Goal: Task Accomplishment & Management: Complete application form

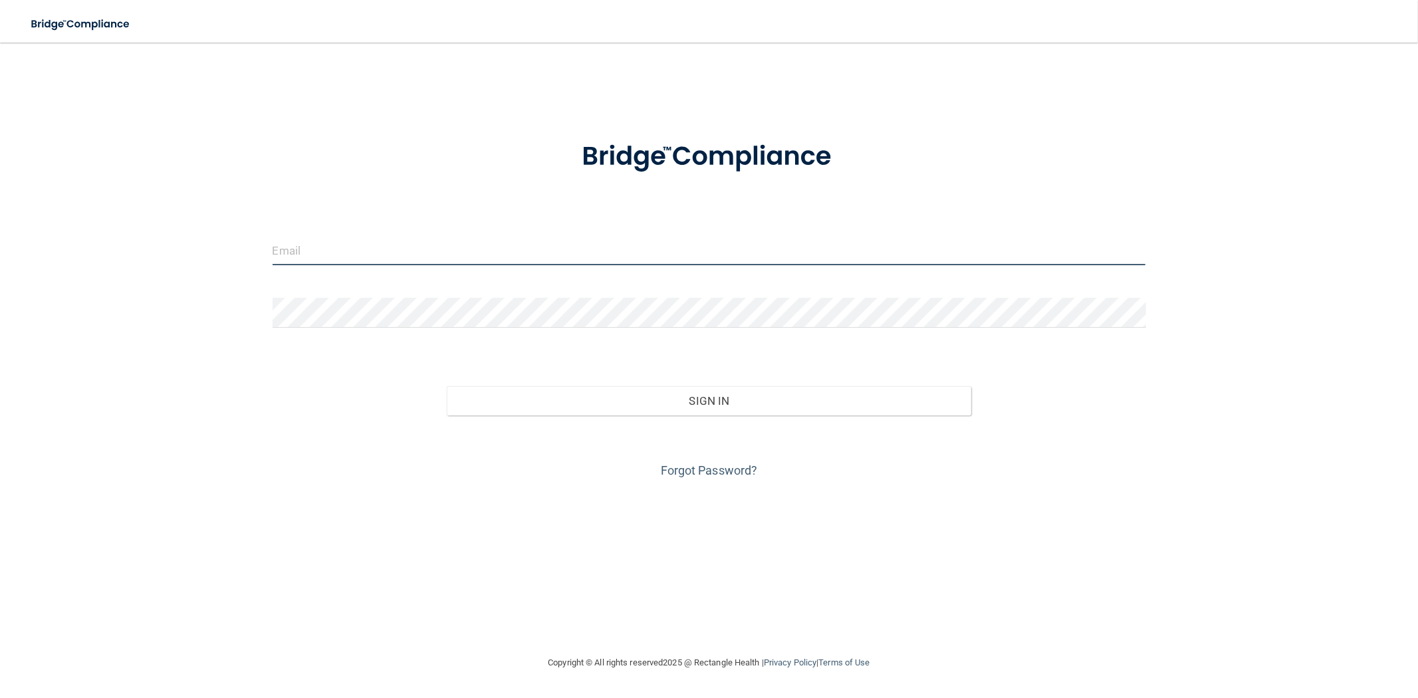
click at [455, 253] on input "email" at bounding box center [709, 250] width 873 height 30
type input "[EMAIL_ADDRESS][DOMAIN_NAME]"
click at [447, 386] on button "Sign In" at bounding box center [709, 400] width 524 height 29
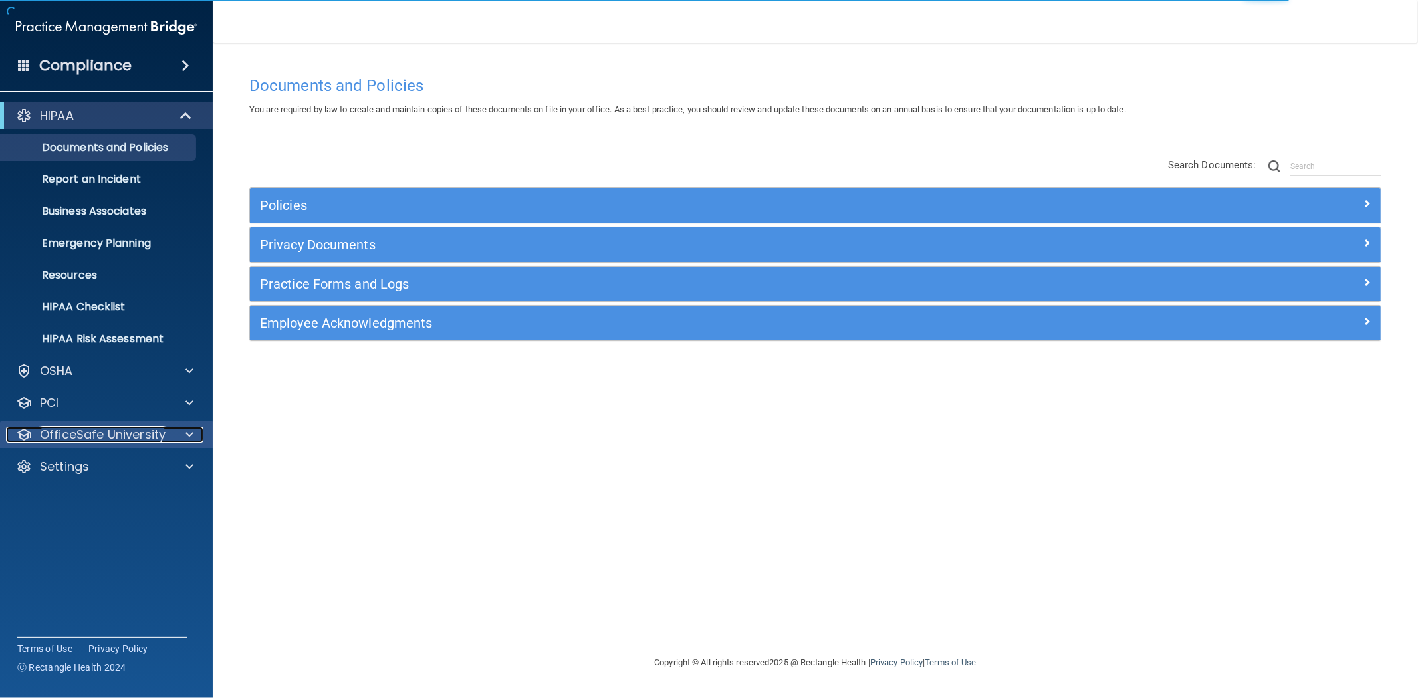
click at [194, 442] on div at bounding box center [187, 435] width 33 height 16
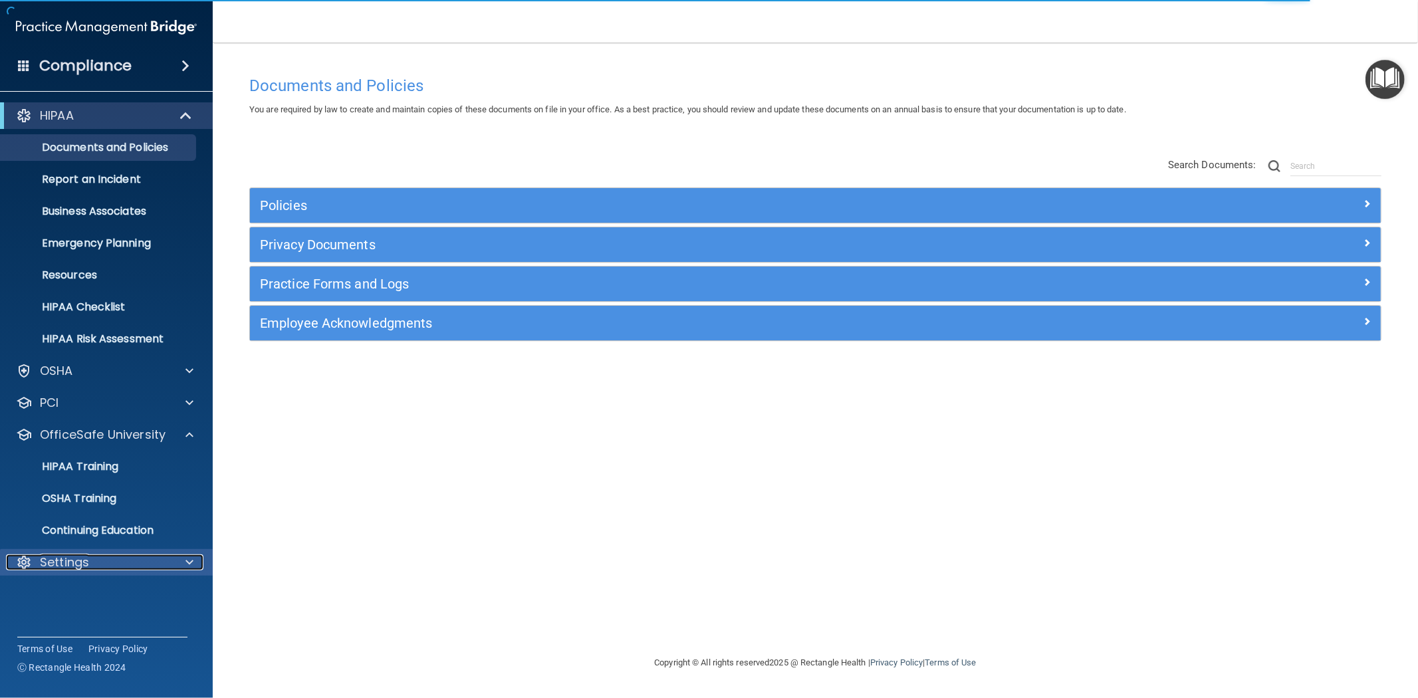
click at [189, 562] on span at bounding box center [189, 562] width 8 height 16
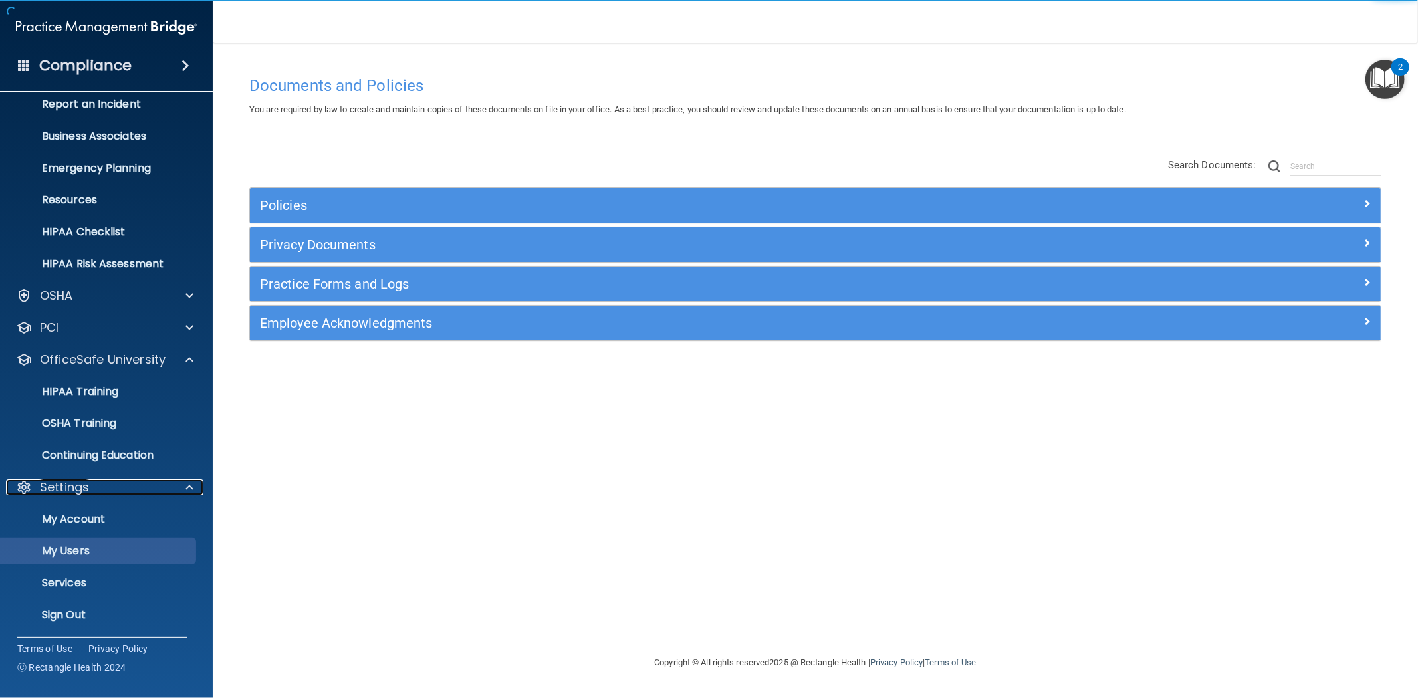
scroll to position [76, 0]
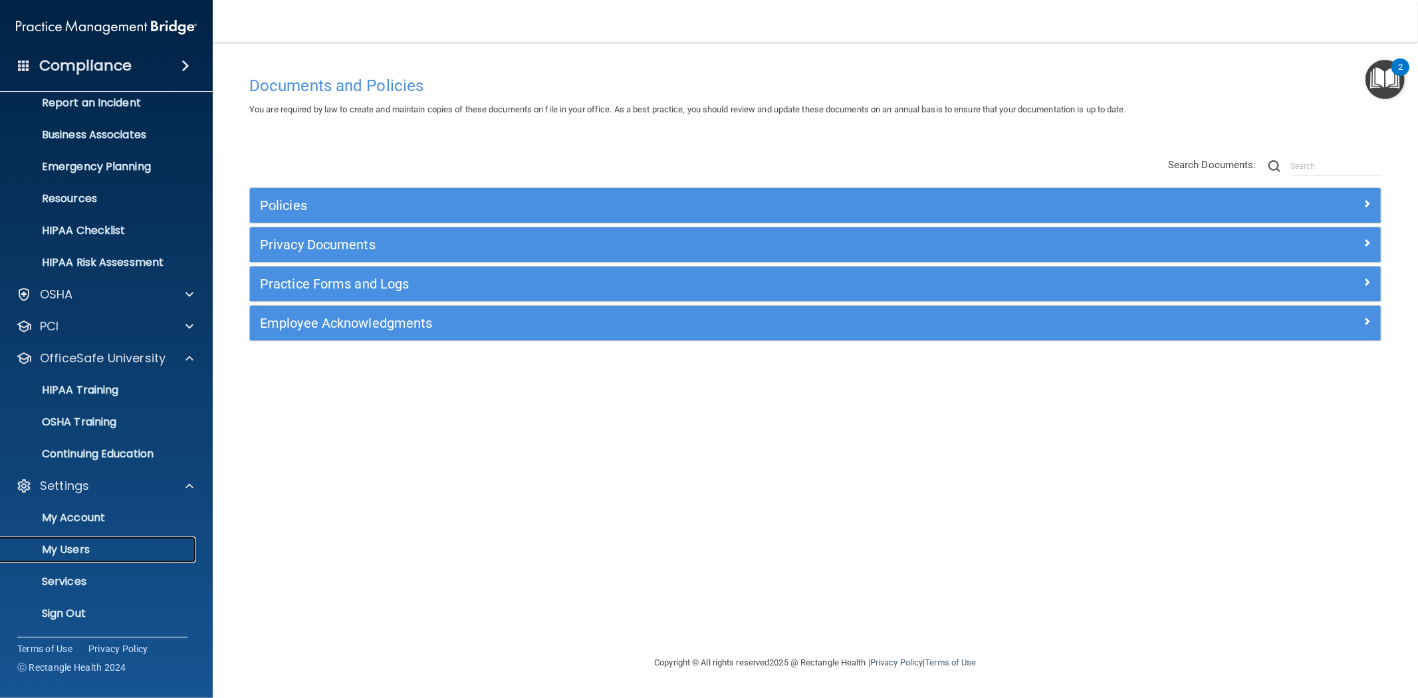
click at [102, 543] on p "My Users" at bounding box center [99, 549] width 181 height 13
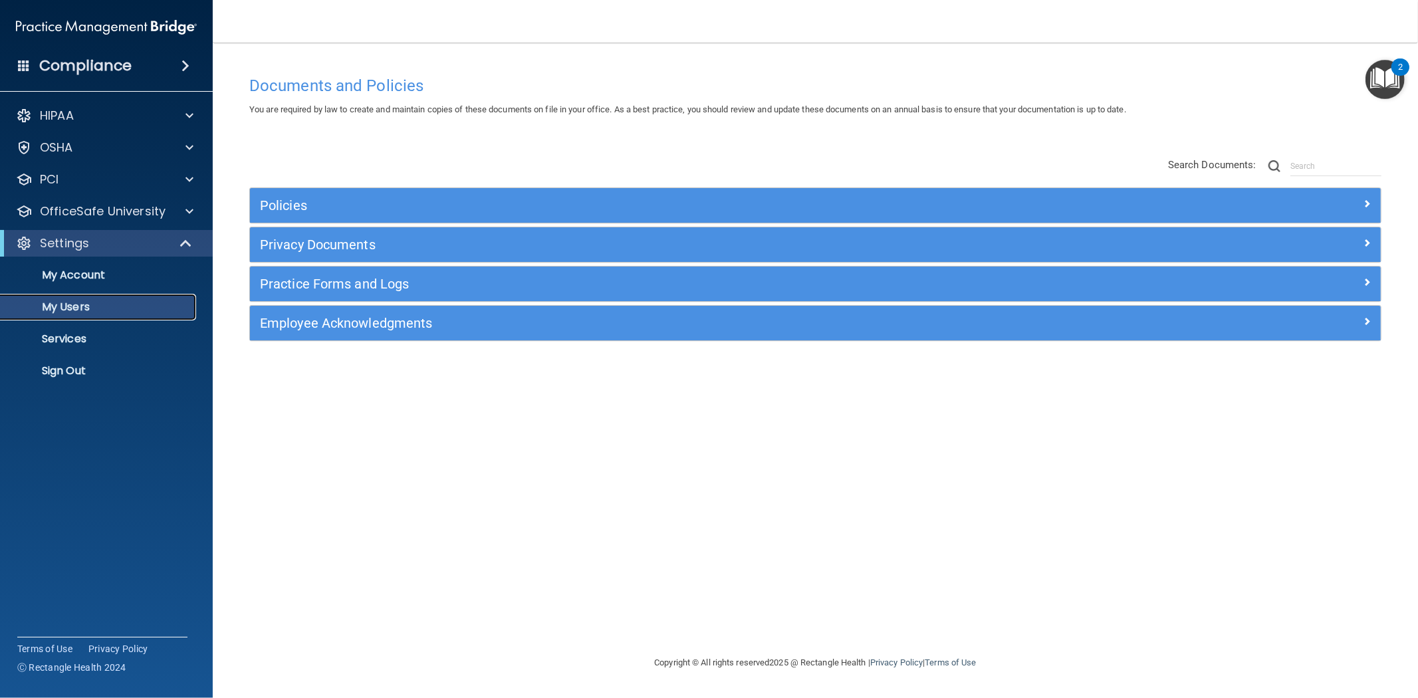
select select "20"
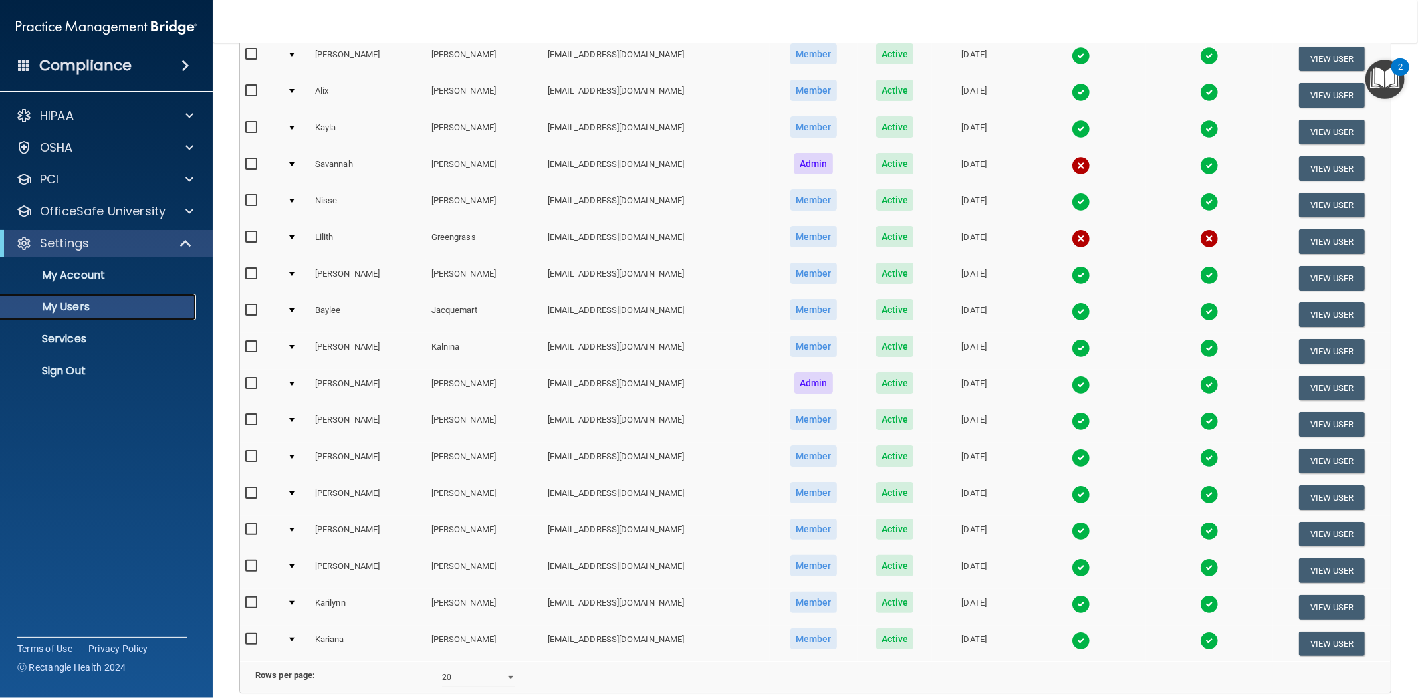
scroll to position [295, 0]
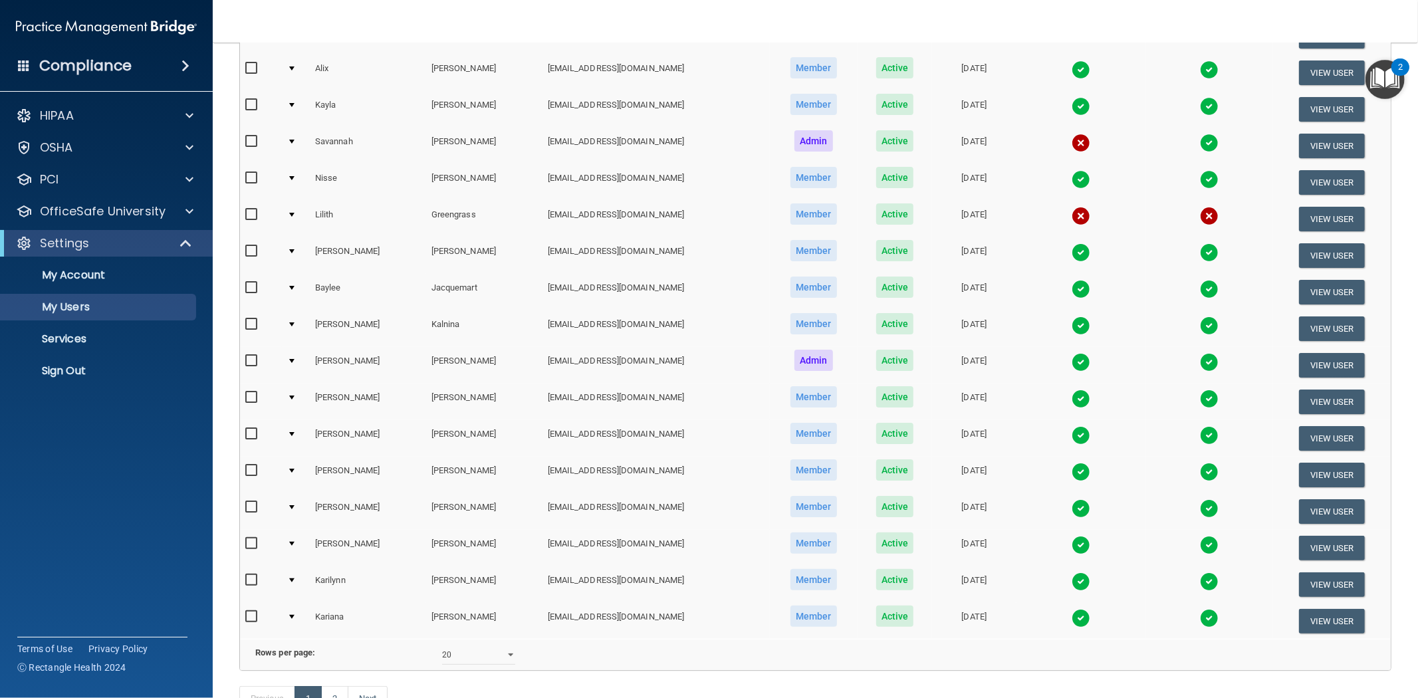
click at [247, 215] on input "checkbox" at bounding box center [252, 214] width 15 height 11
checkbox input "true"
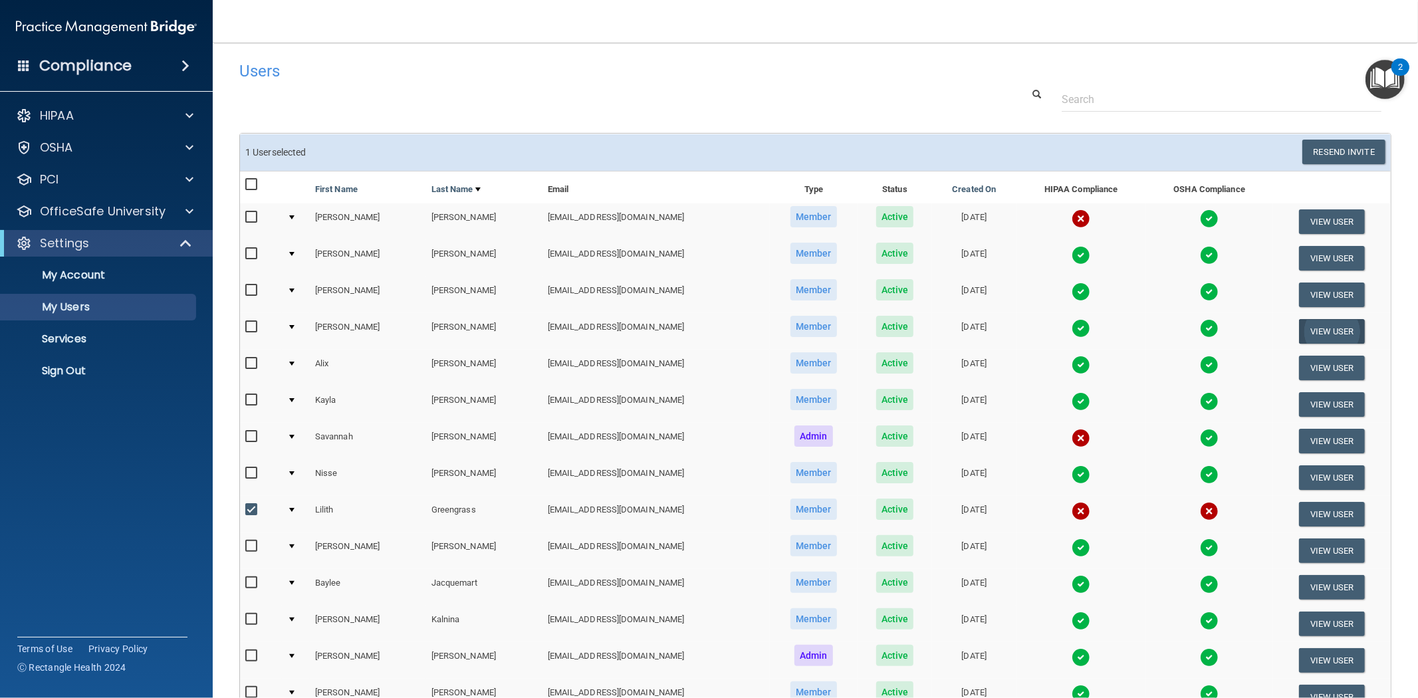
scroll to position [0, 0]
click at [296, 507] on td at bounding box center [296, 515] width 28 height 37
click at [294, 509] on div at bounding box center [291, 511] width 5 height 4
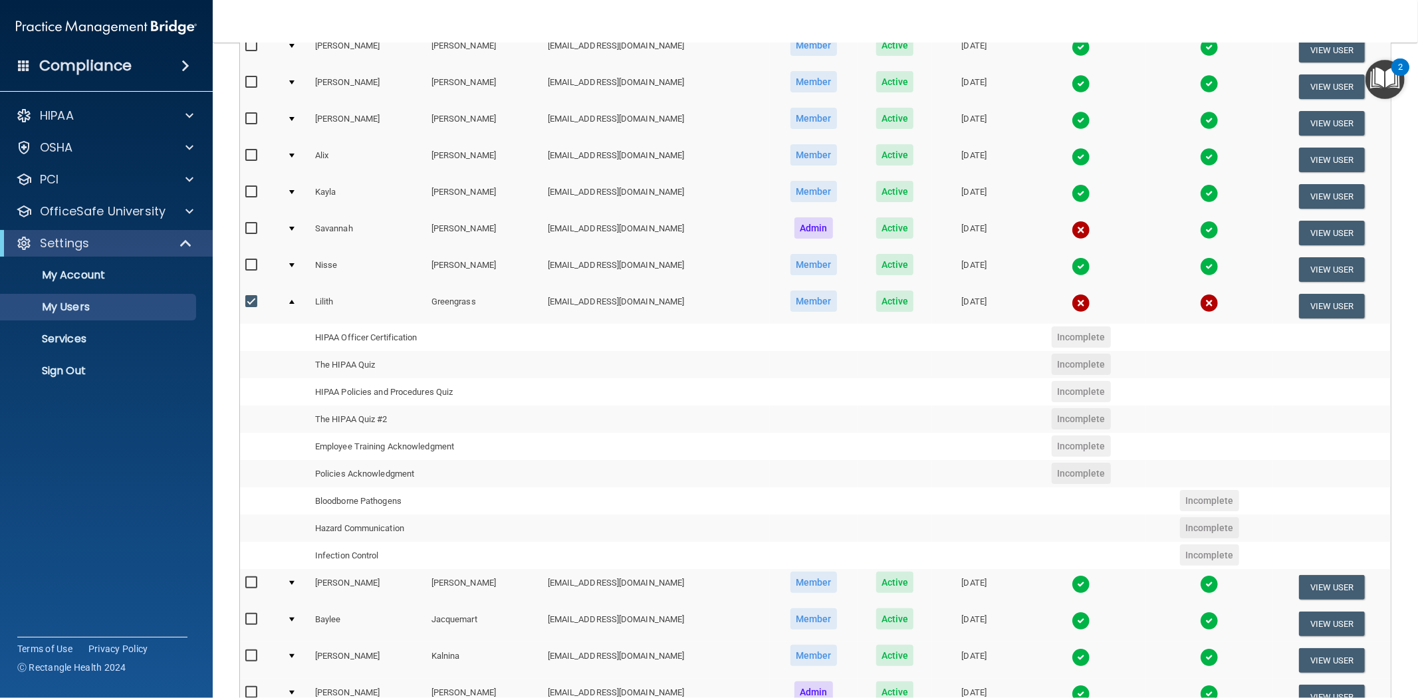
scroll to position [124, 0]
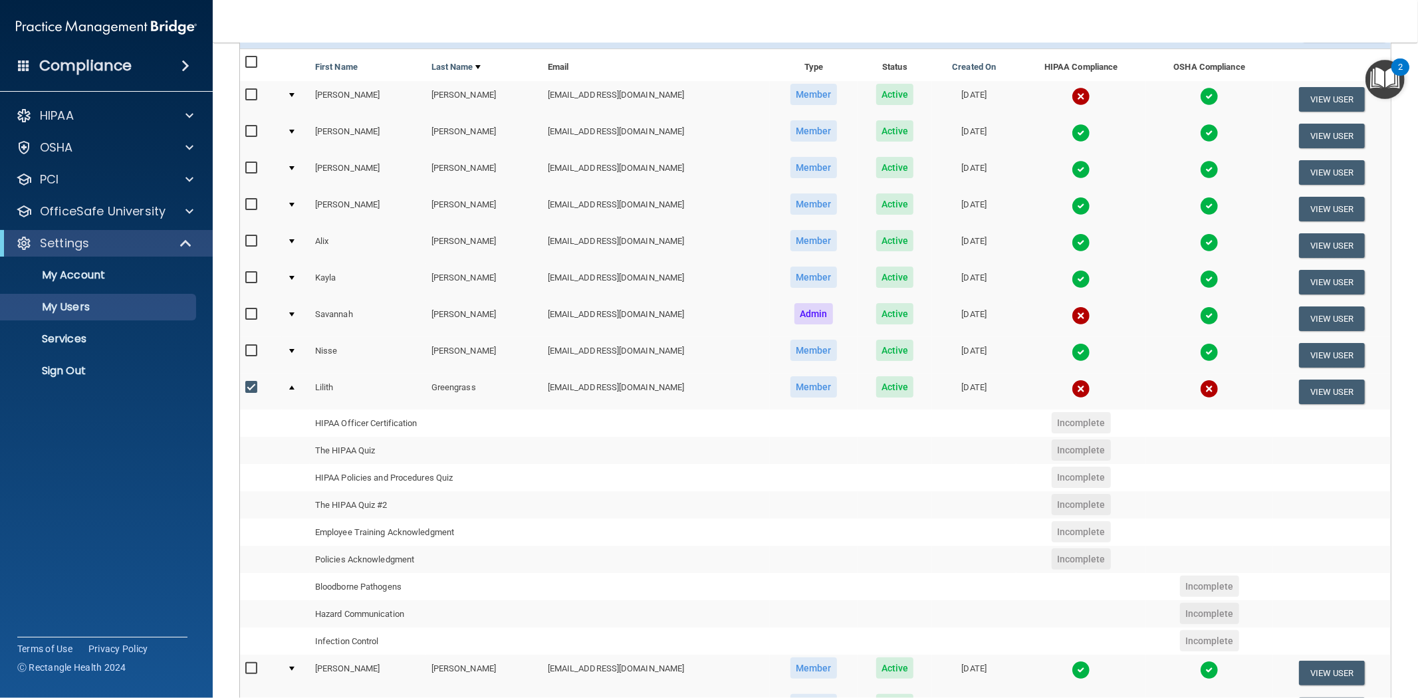
click at [290, 384] on td at bounding box center [296, 392] width 28 height 36
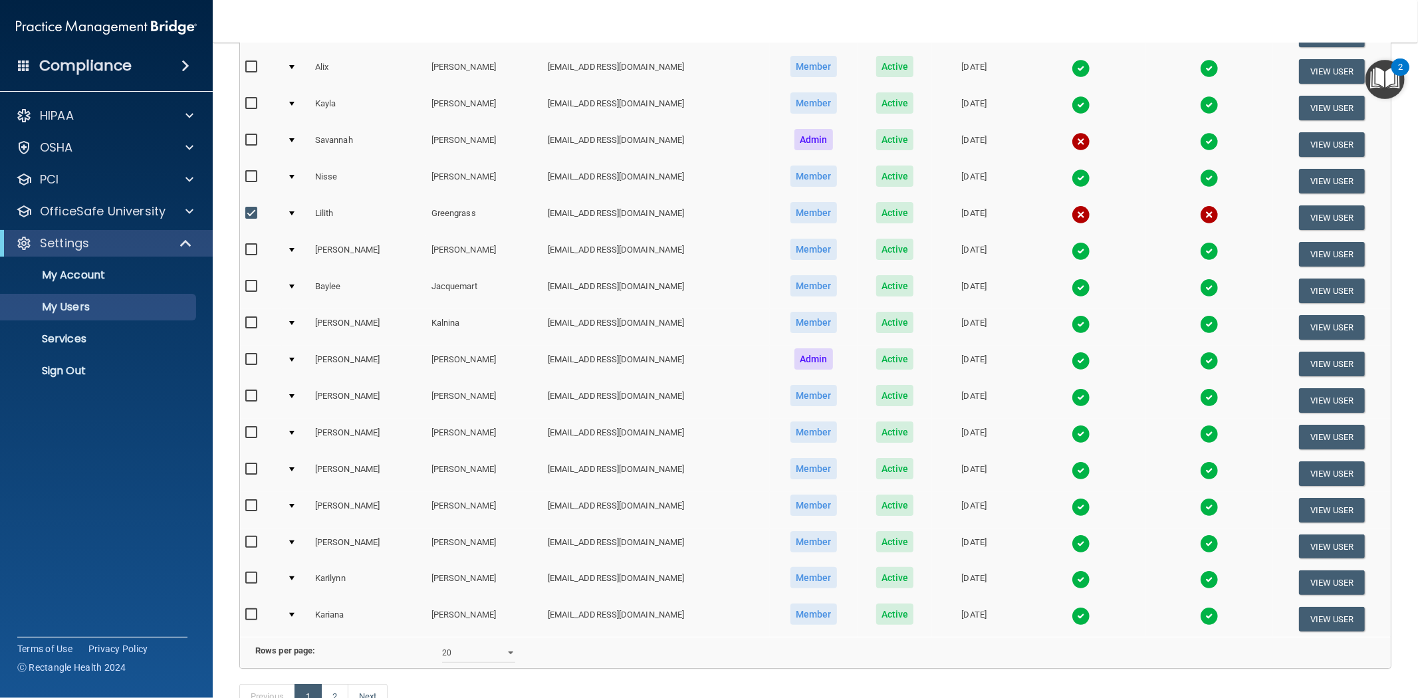
scroll to position [346, 0]
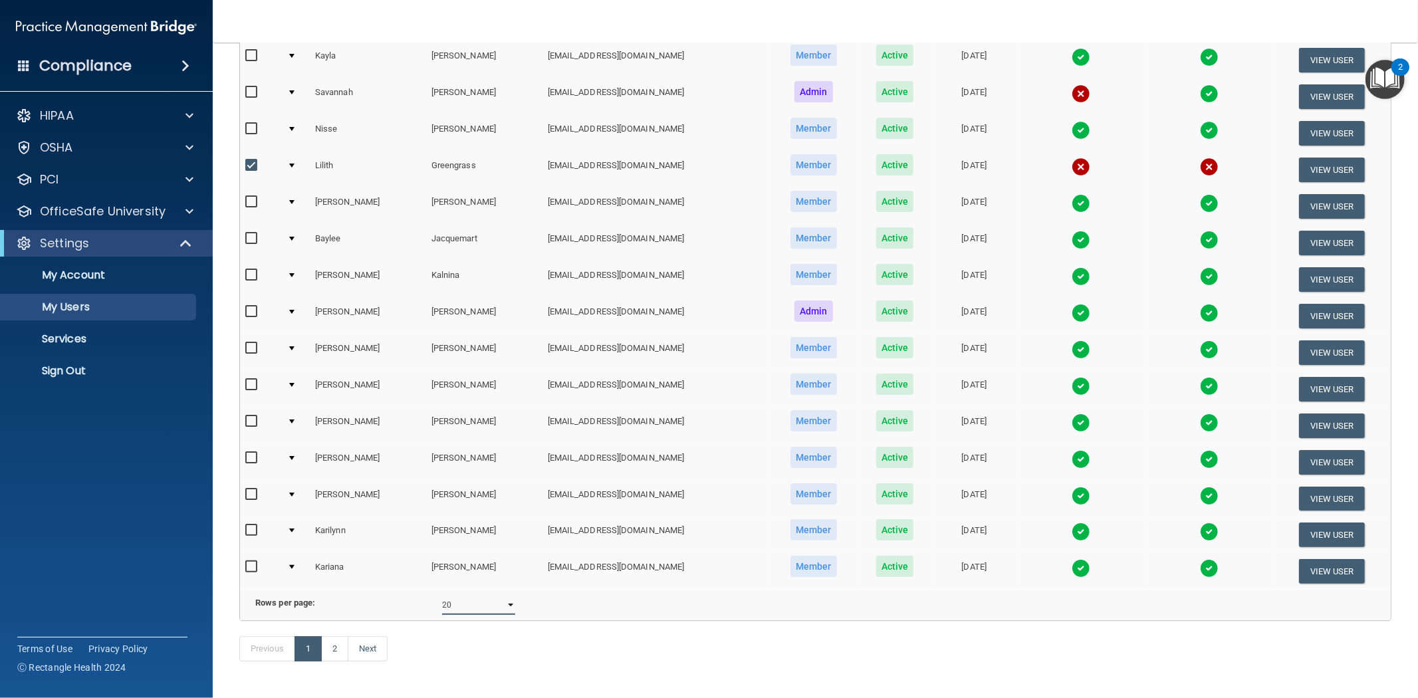
click at [457, 599] on select "10 20 30 40 all" at bounding box center [478, 605] width 73 height 20
select select "32"
click at [442, 596] on select "10 20 30 40 all" at bounding box center [478, 605] width 73 height 20
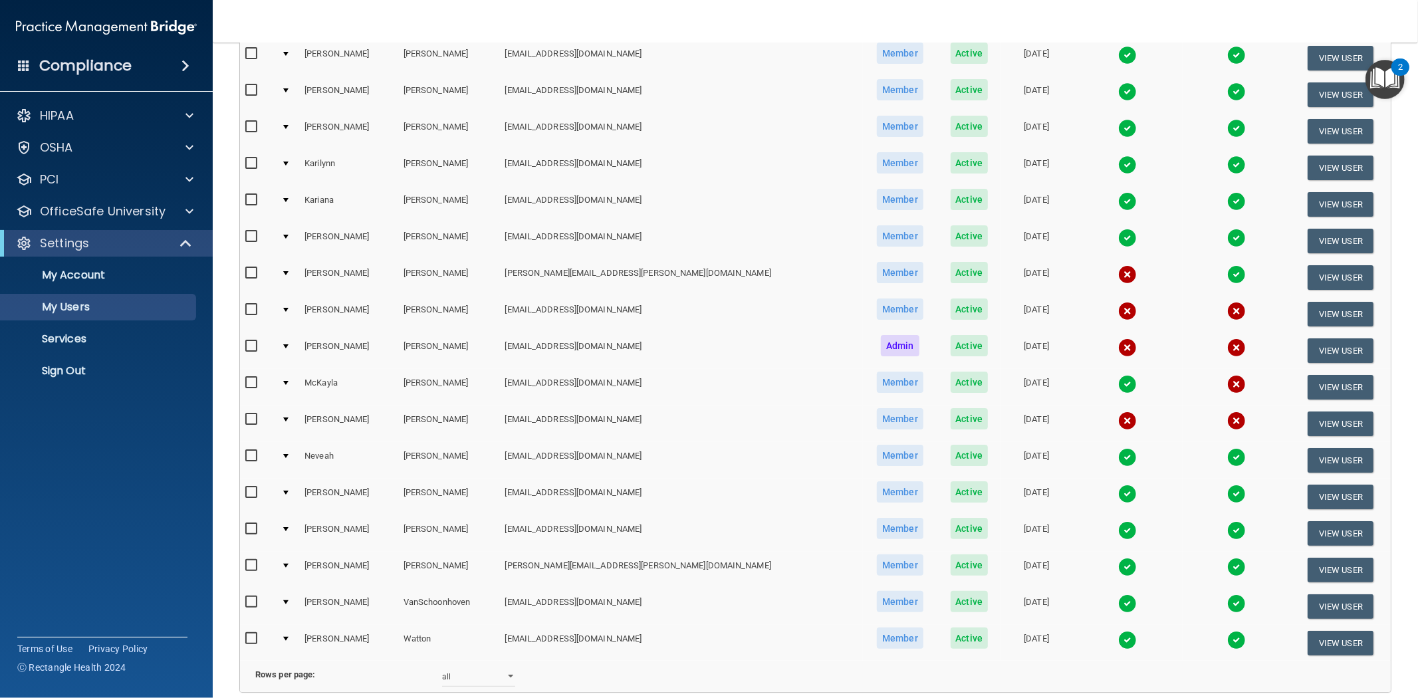
scroll to position [739, 0]
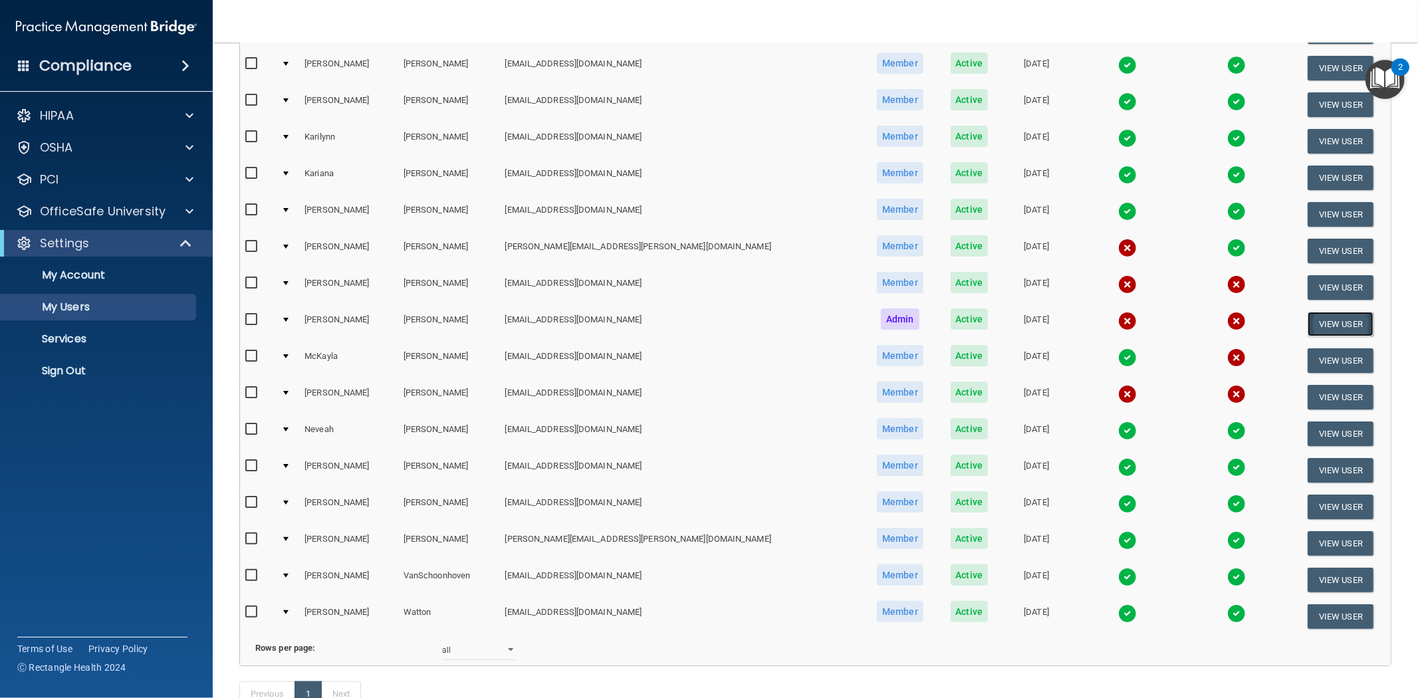
click at [707, 314] on button "View User" at bounding box center [1341, 324] width 66 height 25
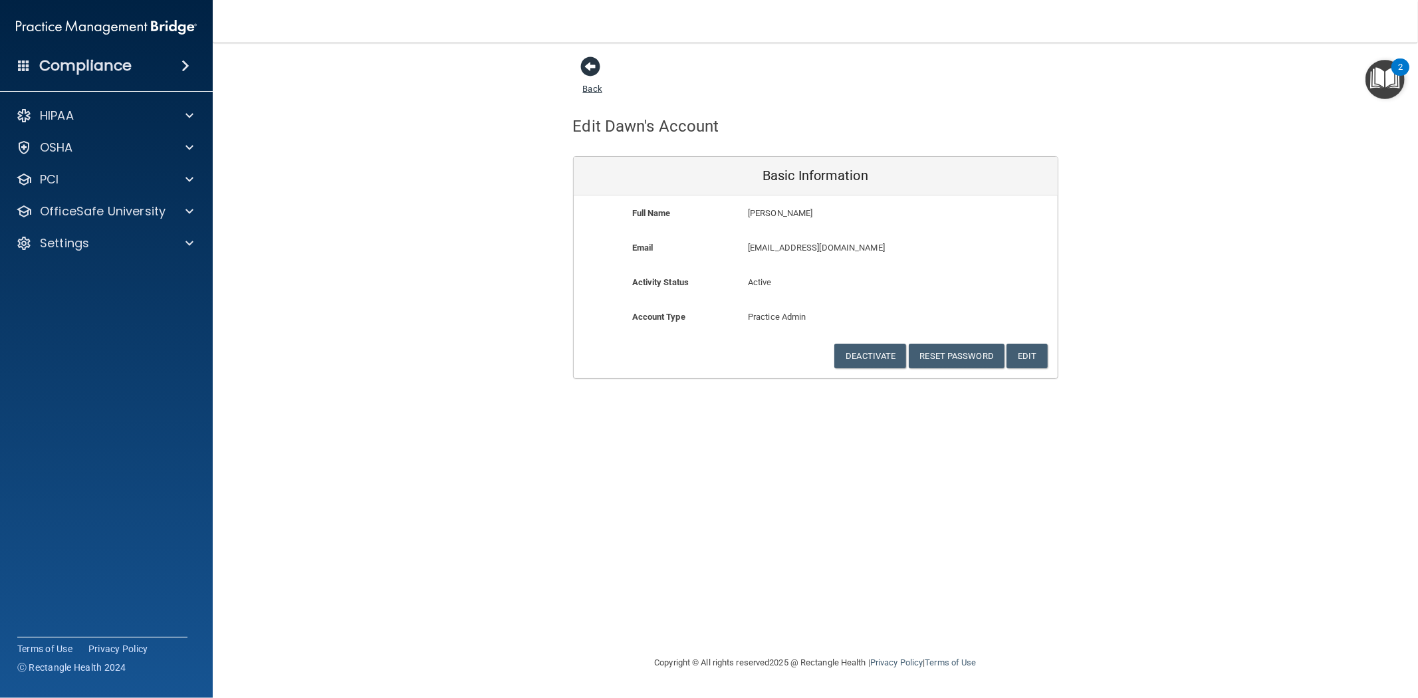
click at [590, 64] on span at bounding box center [591, 67] width 20 height 20
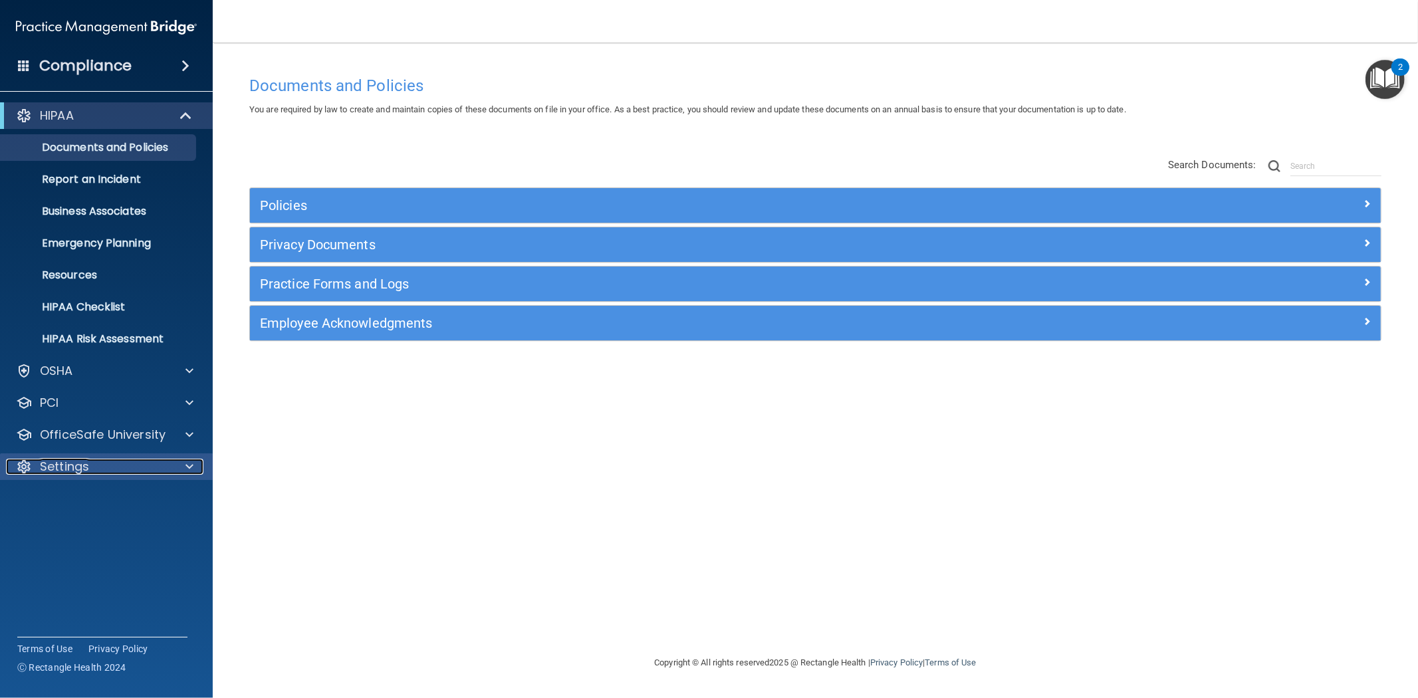
click at [96, 466] on div "Settings" at bounding box center [88, 467] width 165 height 16
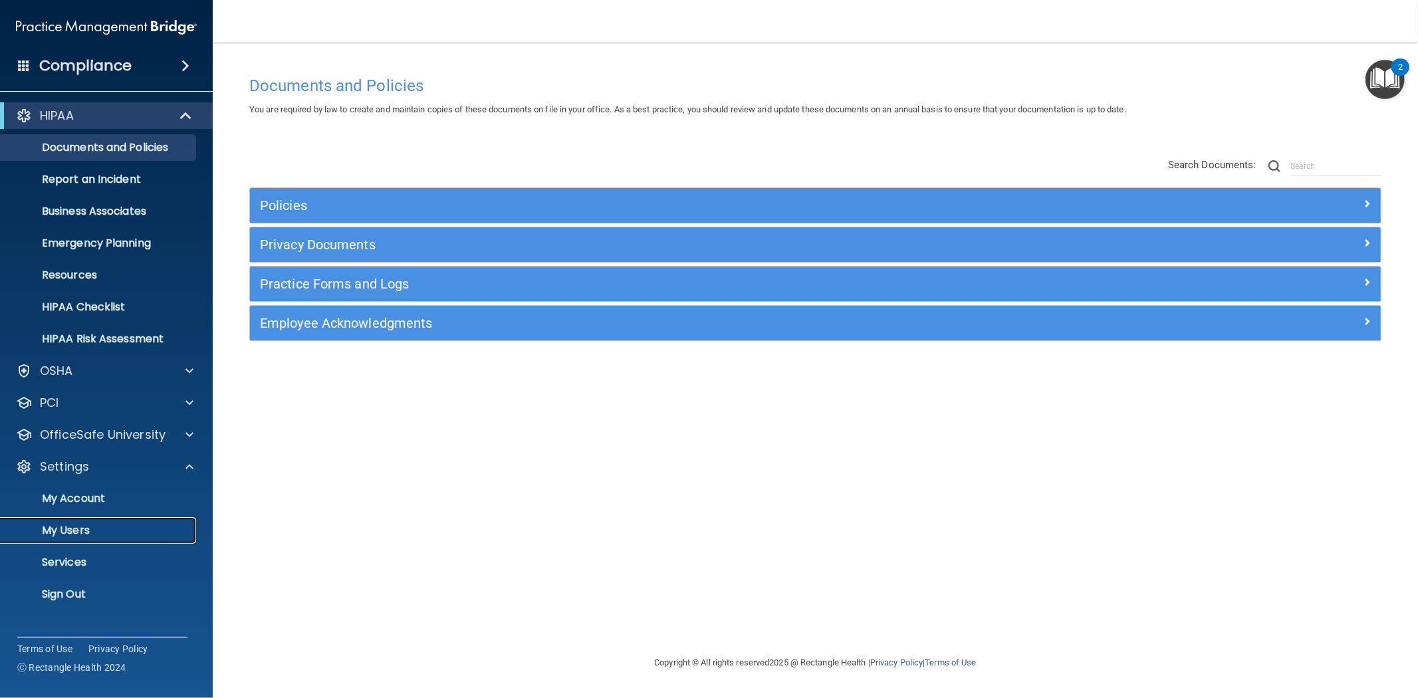
click at [76, 534] on p "My Users" at bounding box center [99, 530] width 181 height 13
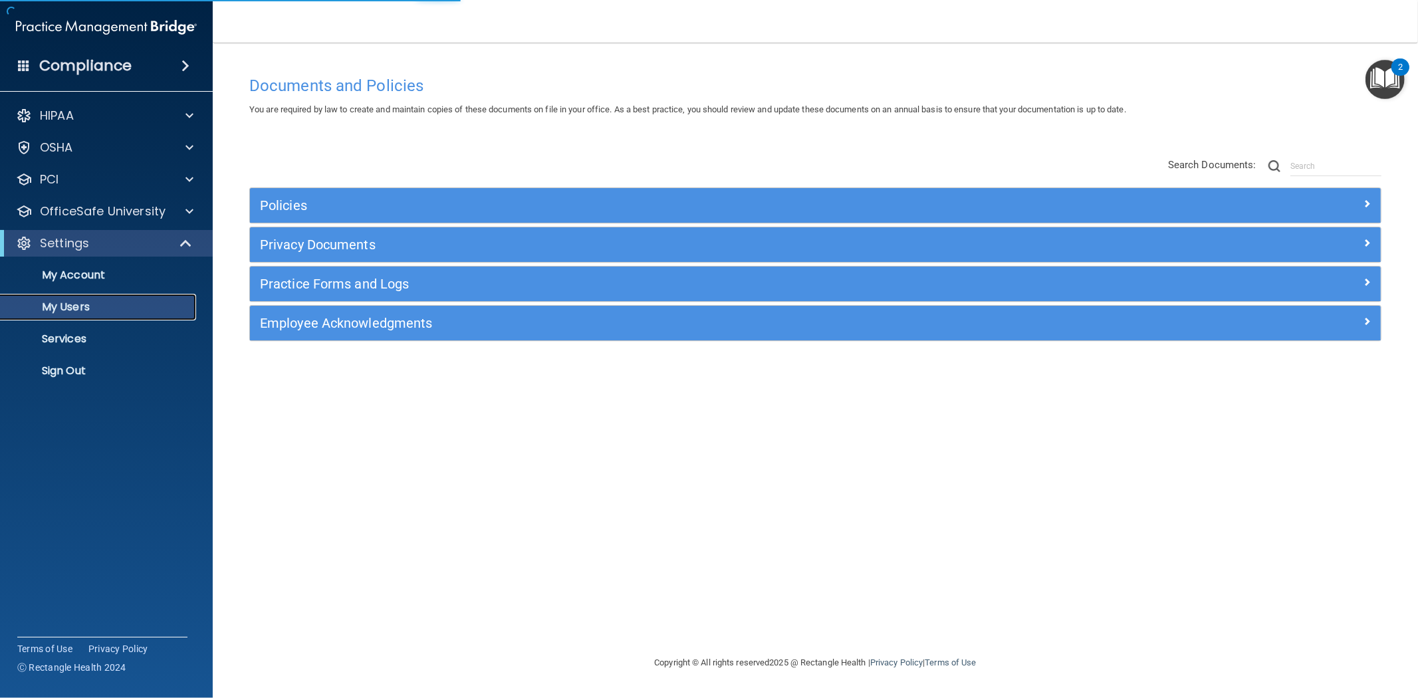
select select "20"
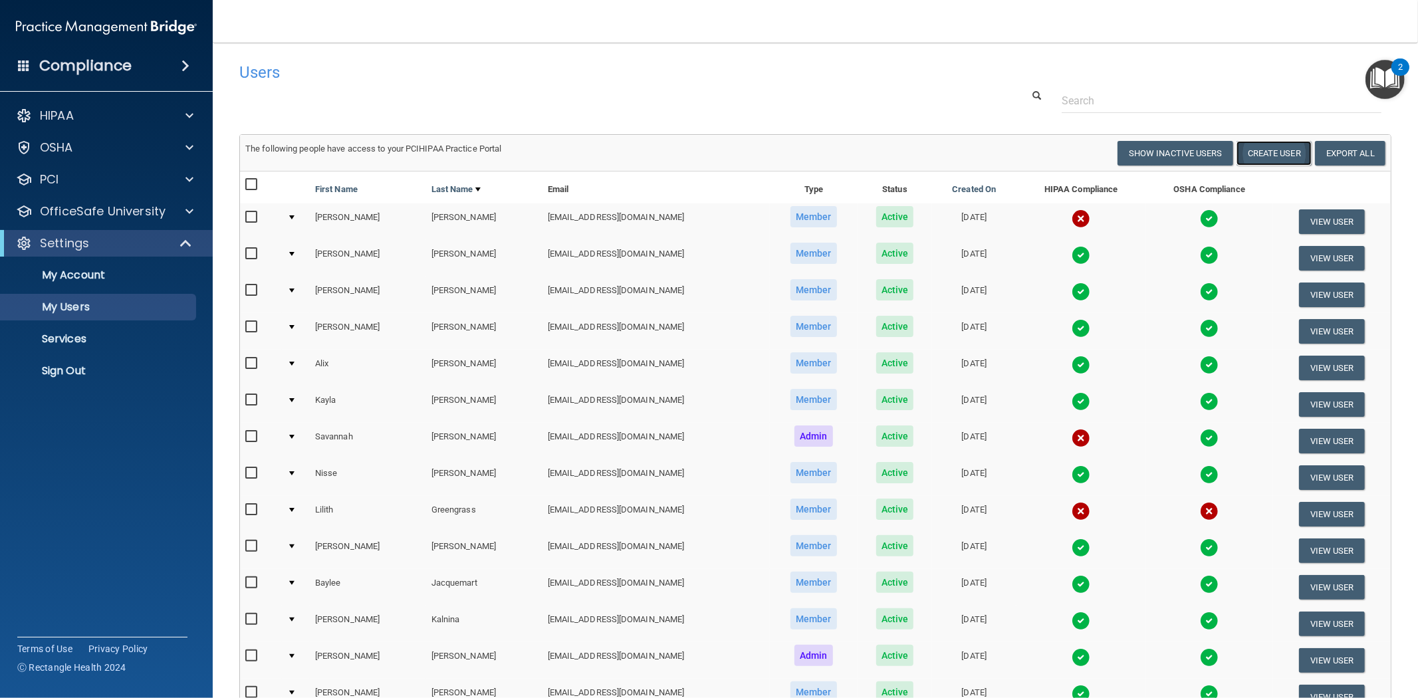
click at [1264, 148] on button "Create User" at bounding box center [1273, 153] width 75 height 25
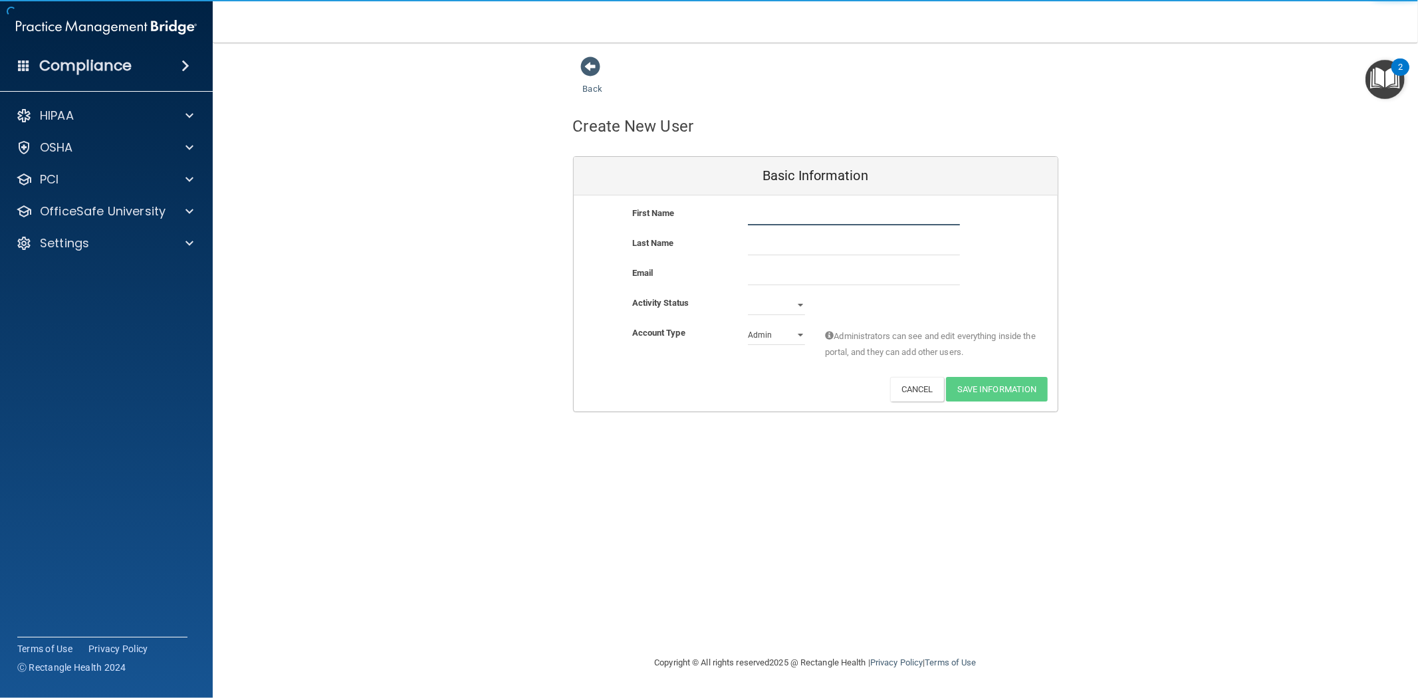
click at [792, 214] on input "text" at bounding box center [854, 215] width 212 height 20
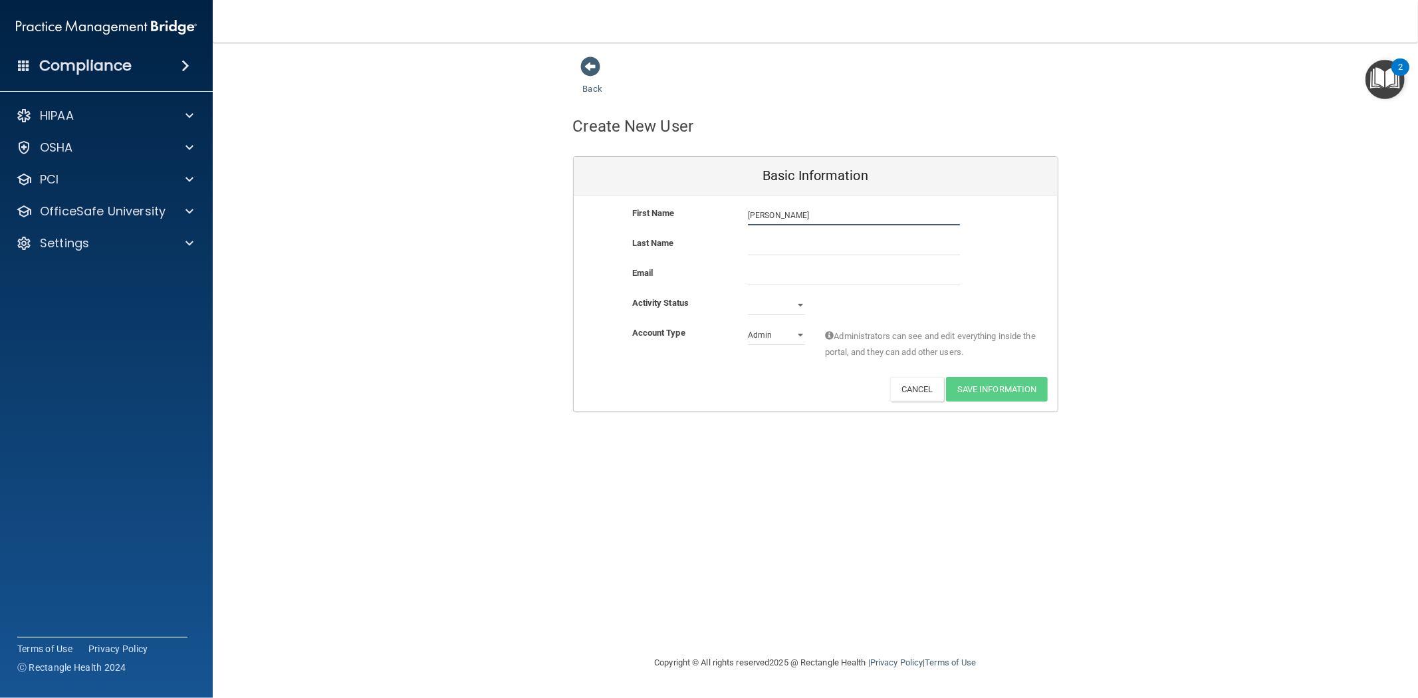
type input "[PERSON_NAME]"
type input "Helder"
click at [793, 268] on input "email" at bounding box center [854, 275] width 212 height 20
type input "[EMAIL_ADDRESS][DOMAIN_NAME]"
click at [800, 302] on select "Active Inactive" at bounding box center [776, 305] width 57 height 20
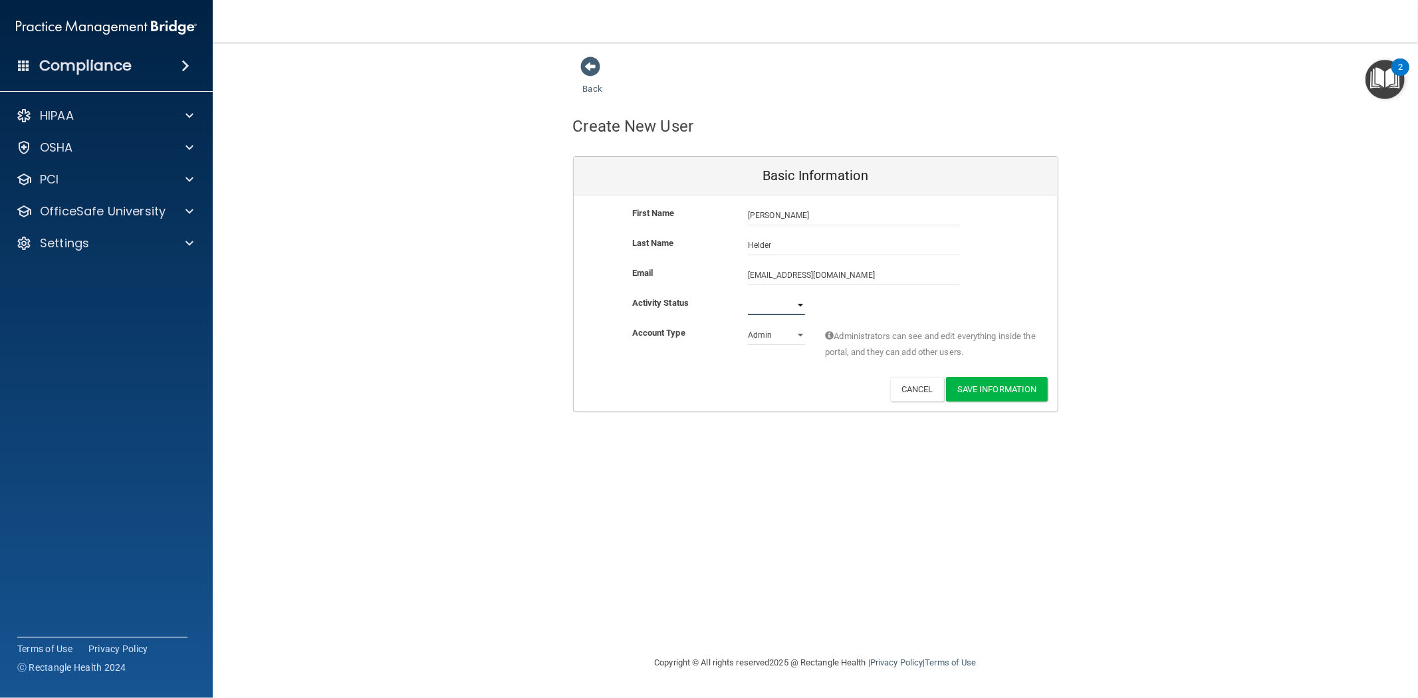
select select "active"
click at [748, 295] on select "Active Inactive" at bounding box center [776, 305] width 57 height 20
click at [794, 333] on select "Admin Member" at bounding box center [776, 335] width 57 height 20
select select "practice_member"
click at [748, 325] on select "Admin Member" at bounding box center [776, 335] width 57 height 20
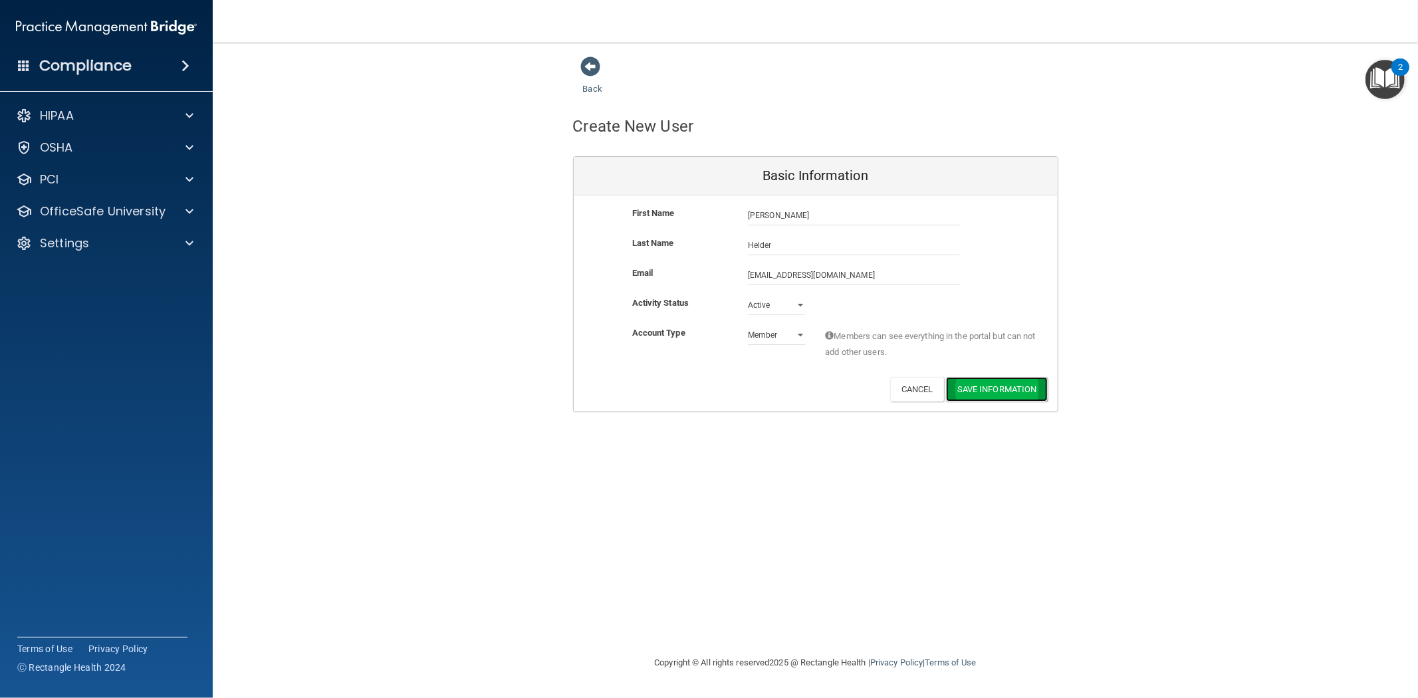
click at [993, 388] on button "Save Information" at bounding box center [997, 389] width 102 height 25
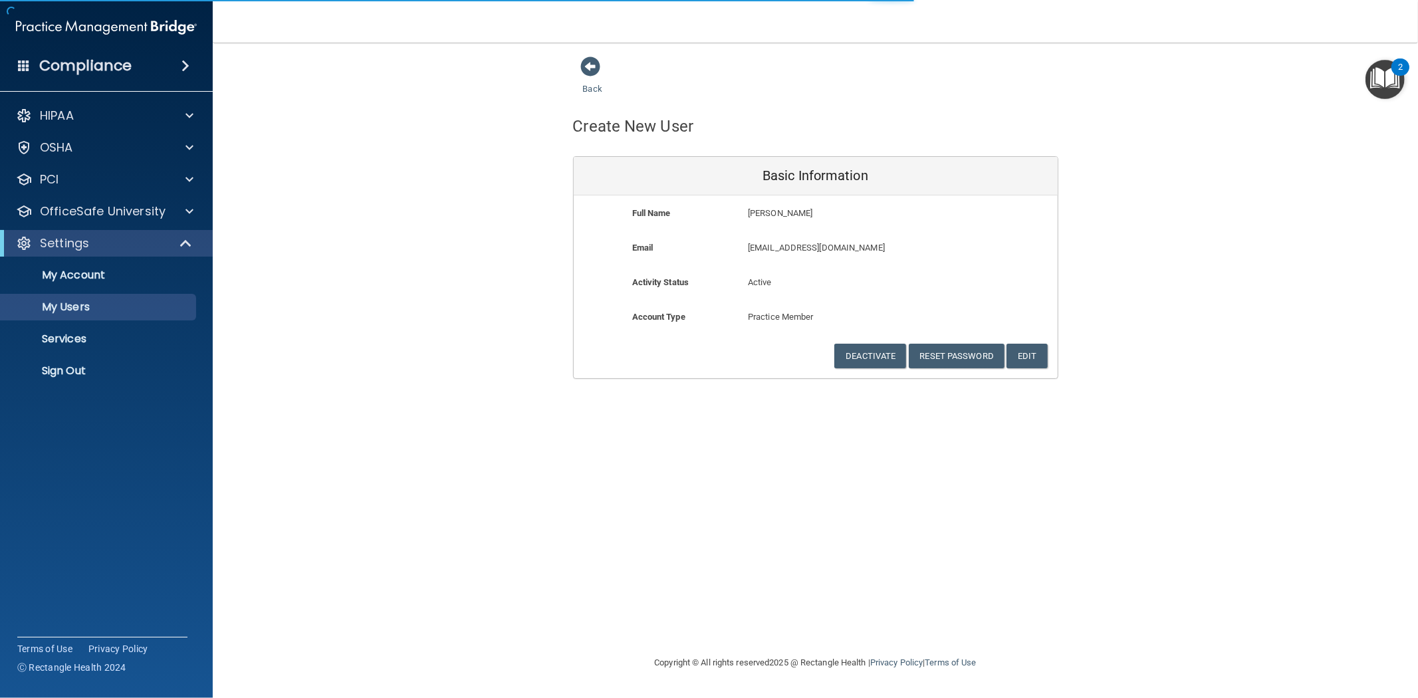
select select "20"
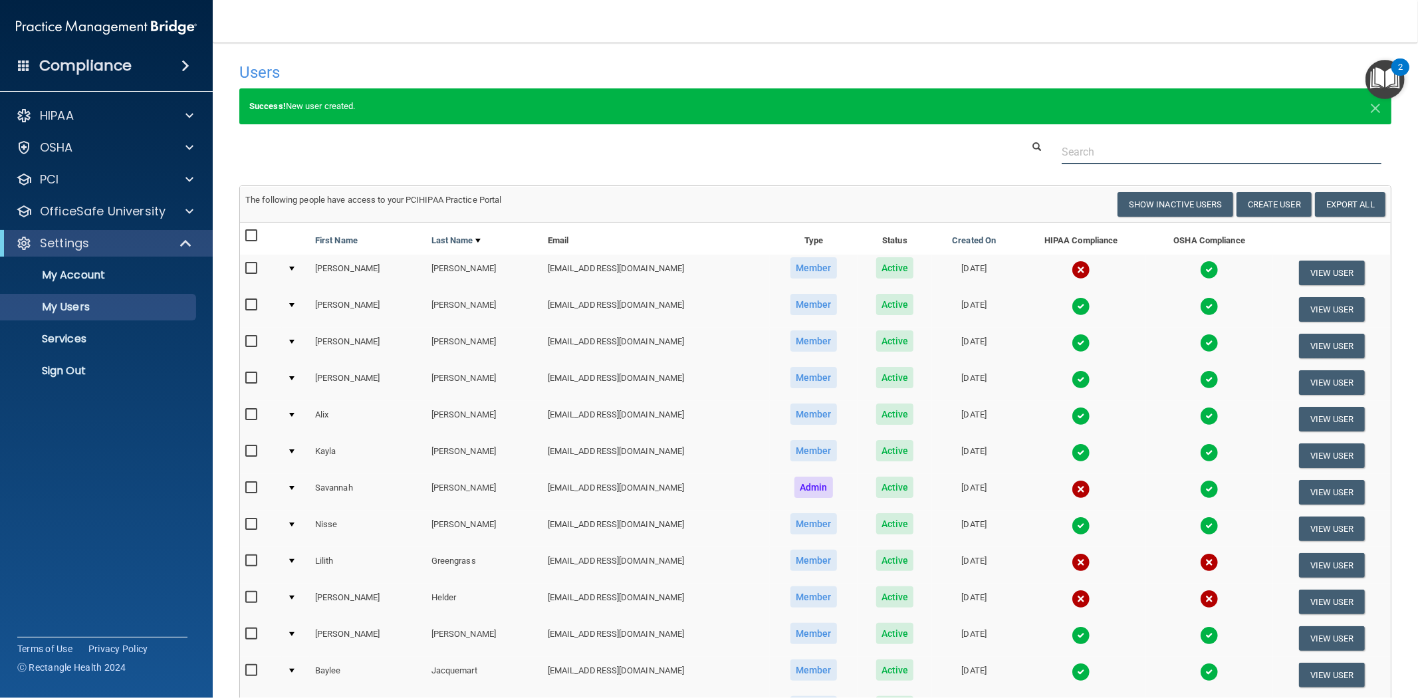
click at [1087, 146] on input "text" at bounding box center [1222, 152] width 320 height 25
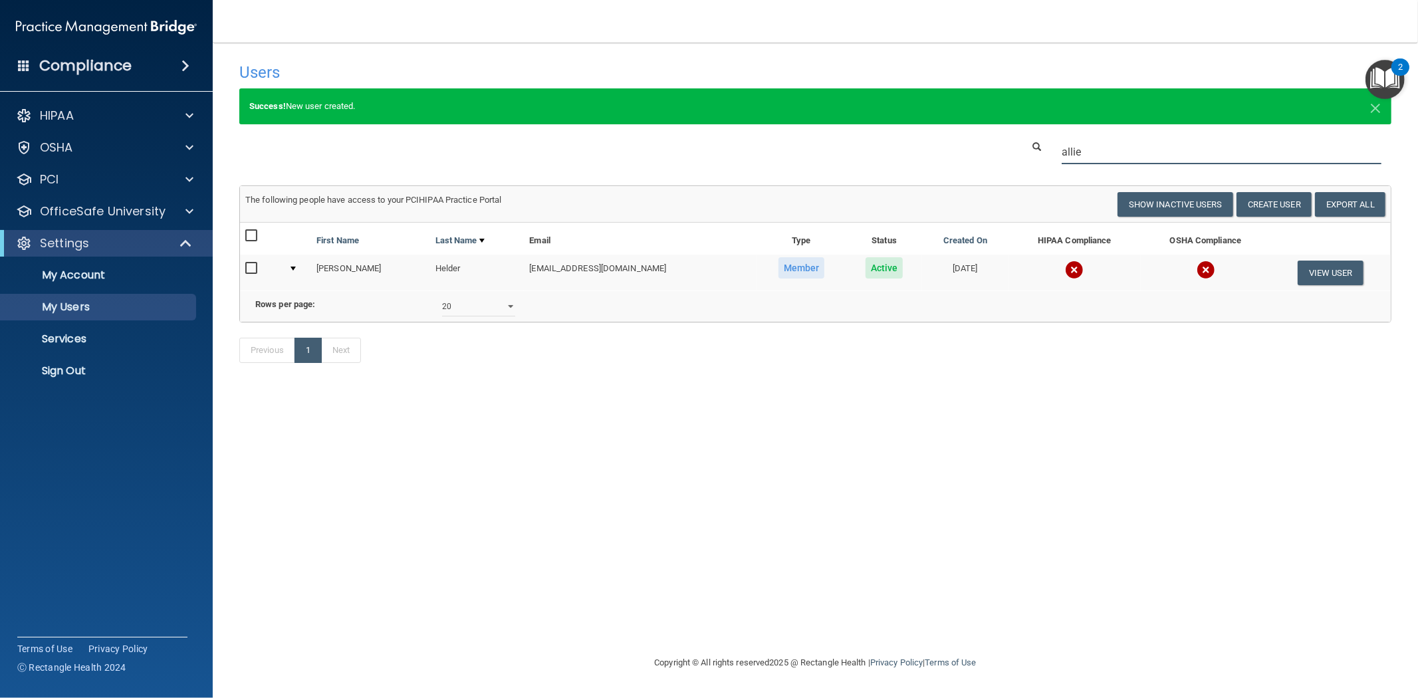
click at [1111, 145] on input "allie" at bounding box center [1222, 152] width 320 height 25
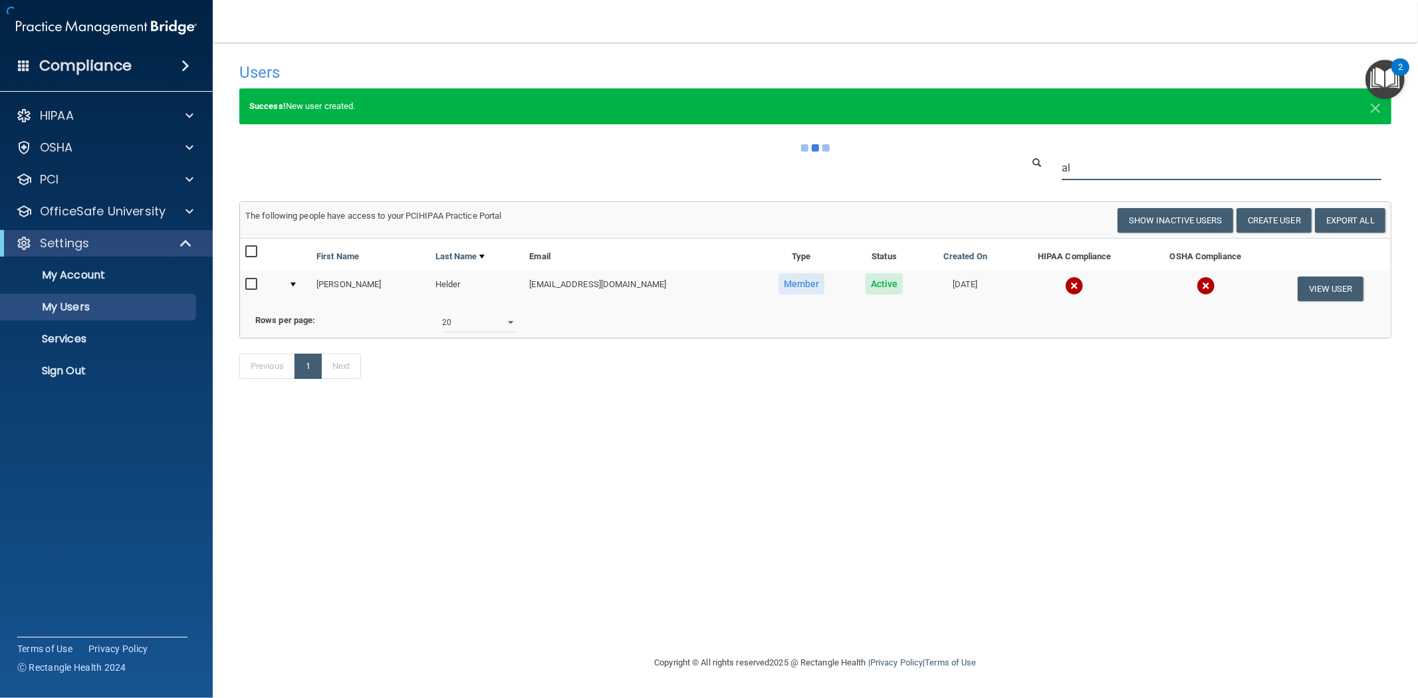
type input "a"
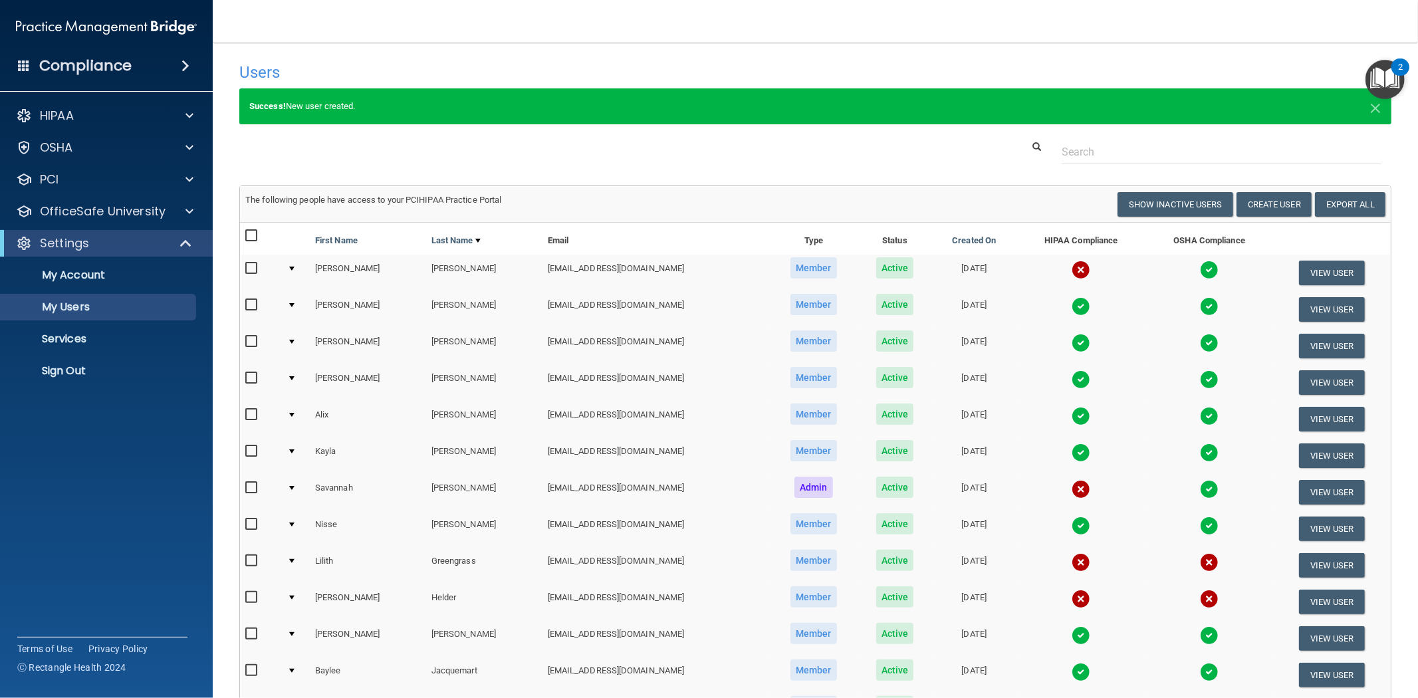
click at [251, 593] on input "checkbox" at bounding box center [252, 597] width 15 height 11
checkbox input "true"
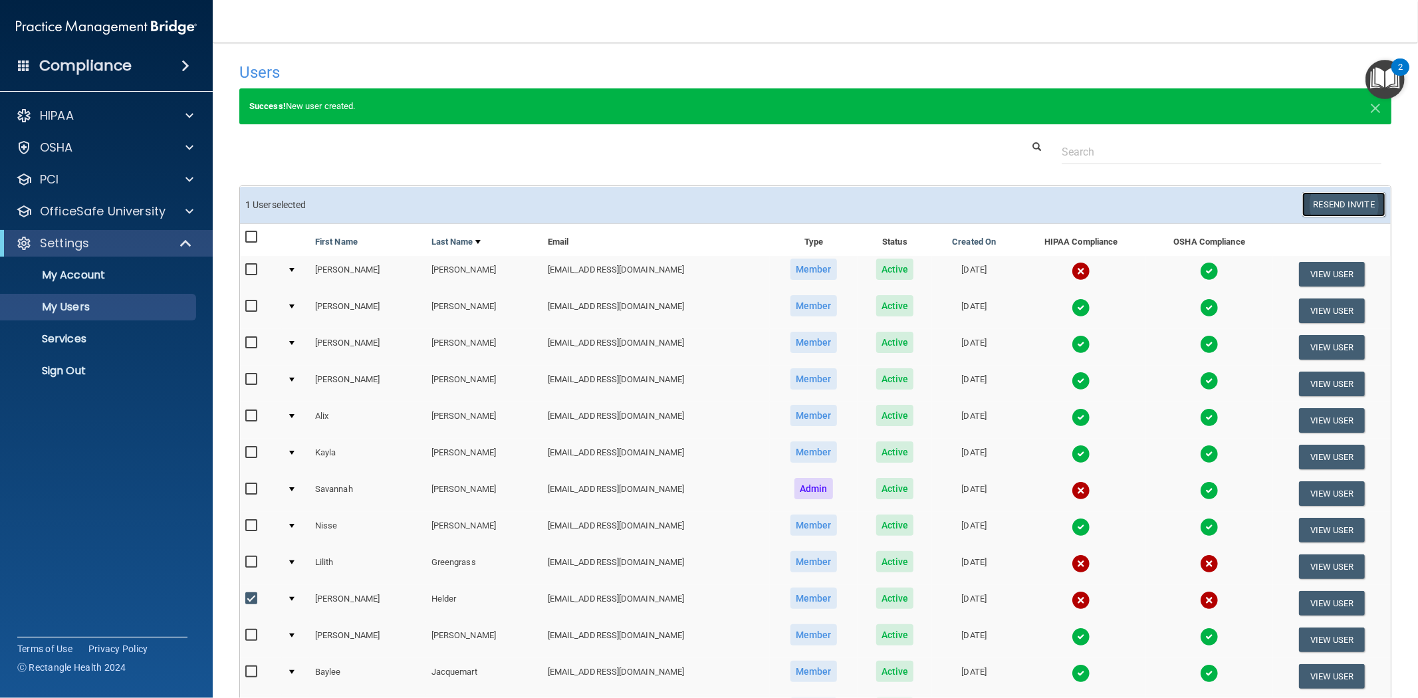
click at [1345, 201] on button "Resend Invite" at bounding box center [1343, 204] width 83 height 25
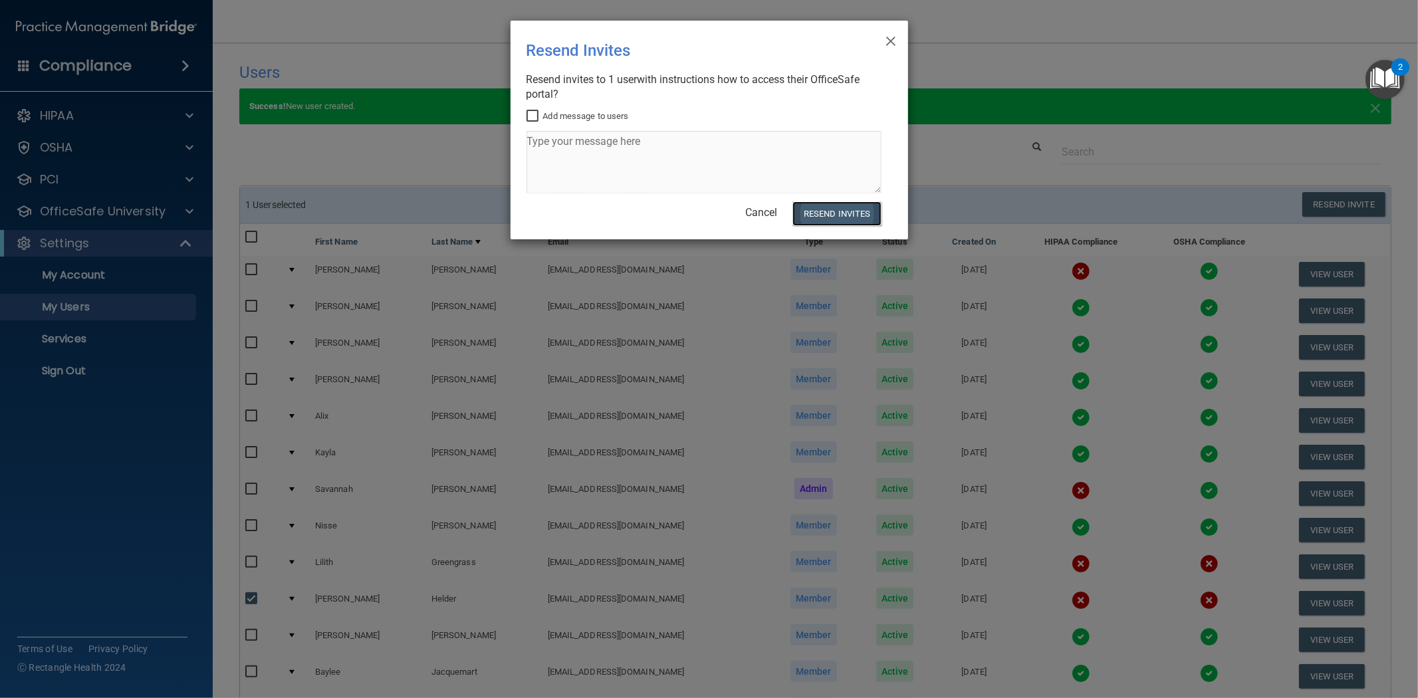
click at [849, 211] on button "Resend Invites" at bounding box center [836, 213] width 88 height 25
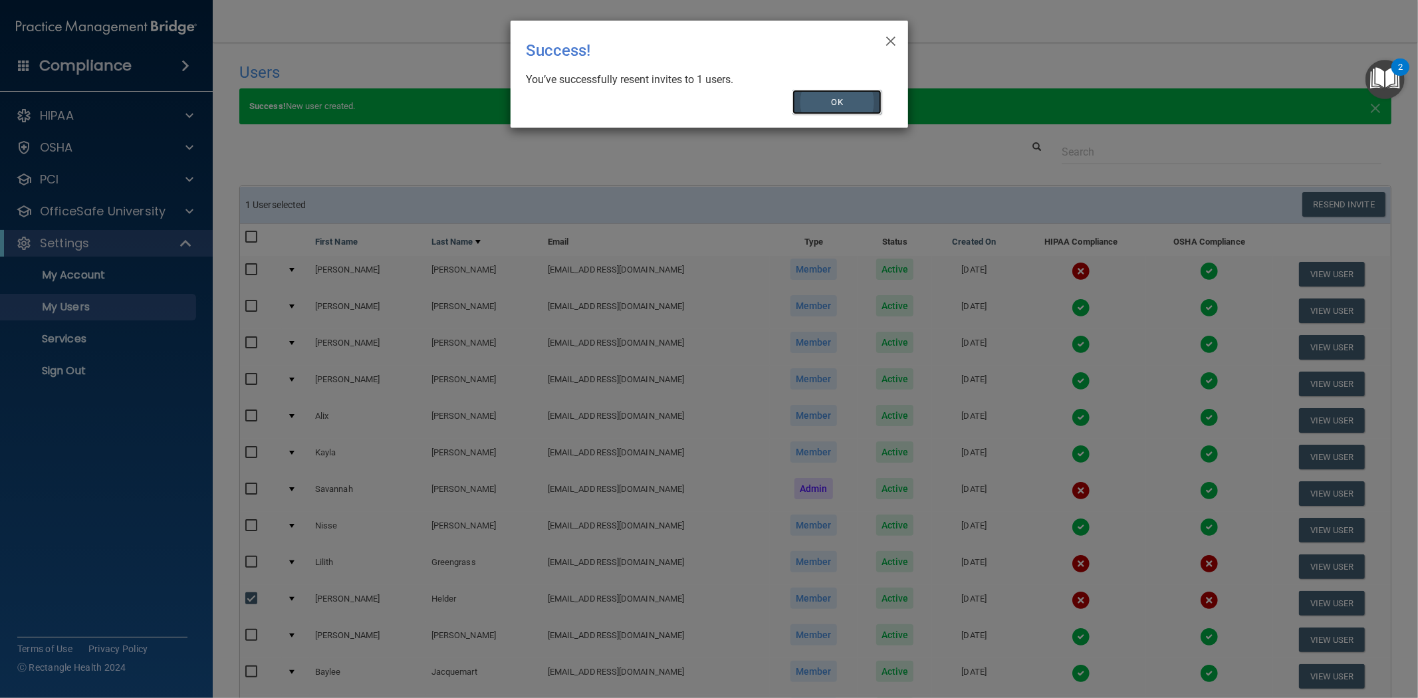
click at [832, 102] on button "OK" at bounding box center [836, 102] width 89 height 25
